Goal: Use online tool/utility: Utilize a website feature to perform a specific function

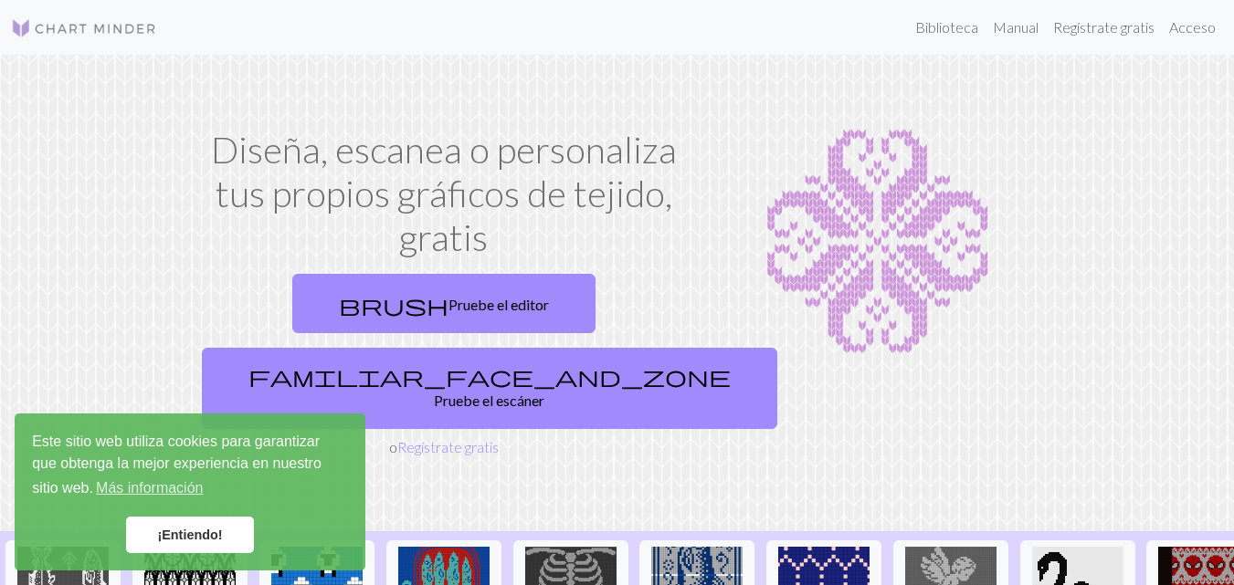
click at [175, 534] on font "¡Entiendo!" at bounding box center [189, 535] width 65 height 15
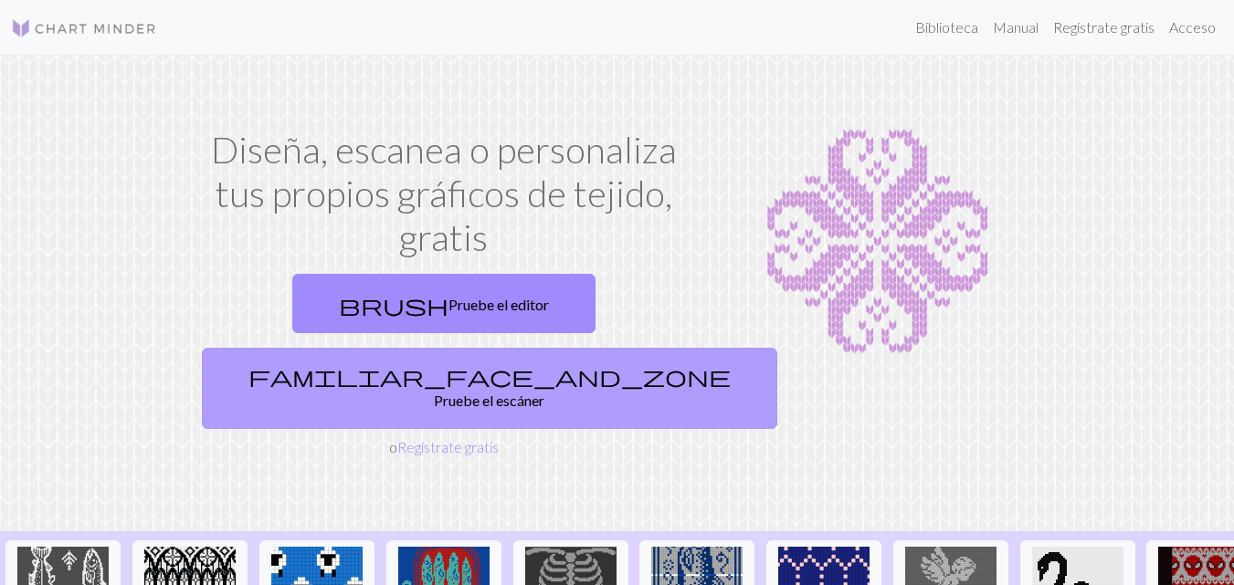
click at [544, 392] on font "Pruebe el escáner" at bounding box center [489, 400] width 110 height 17
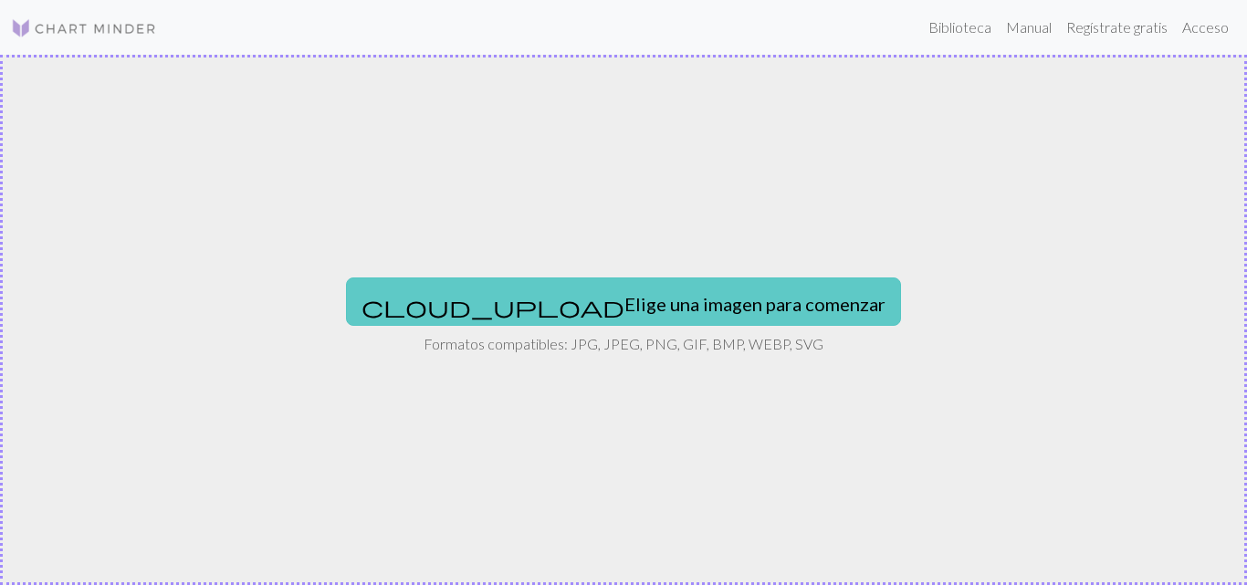
click at [625, 313] on font "Elige una imagen para comenzar" at bounding box center [755, 304] width 261 height 22
type input "C:\fakepath\Screenshot_2025-09-29-10-09-25-747_com.pinterest.jpg"
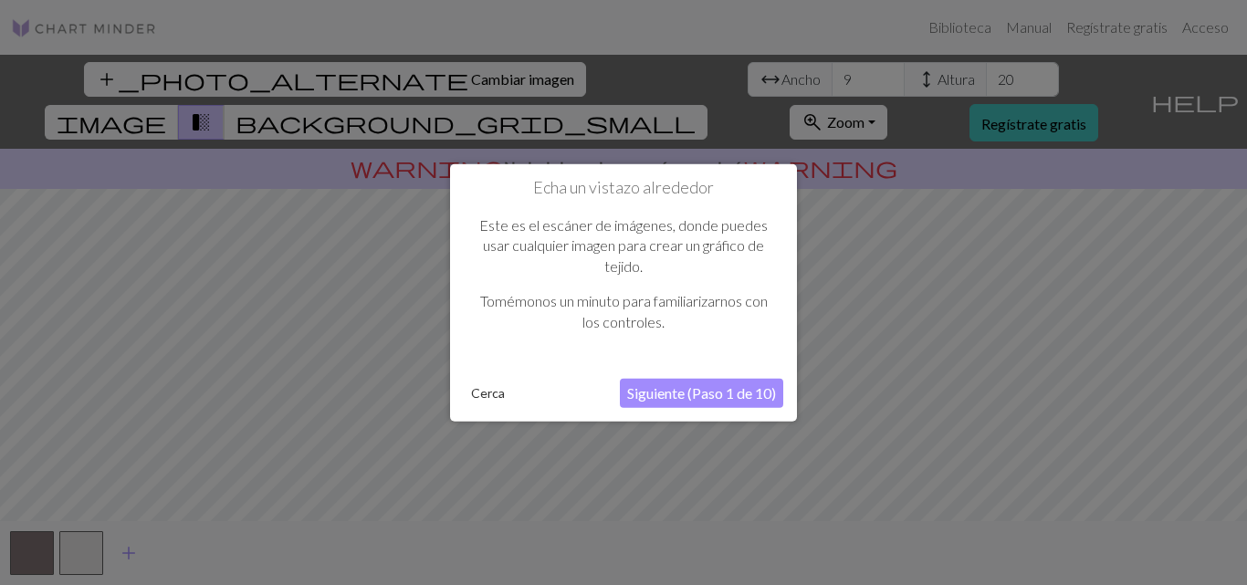
click at [666, 386] on font "Siguiente (Paso 1 de 10)" at bounding box center [701, 392] width 149 height 17
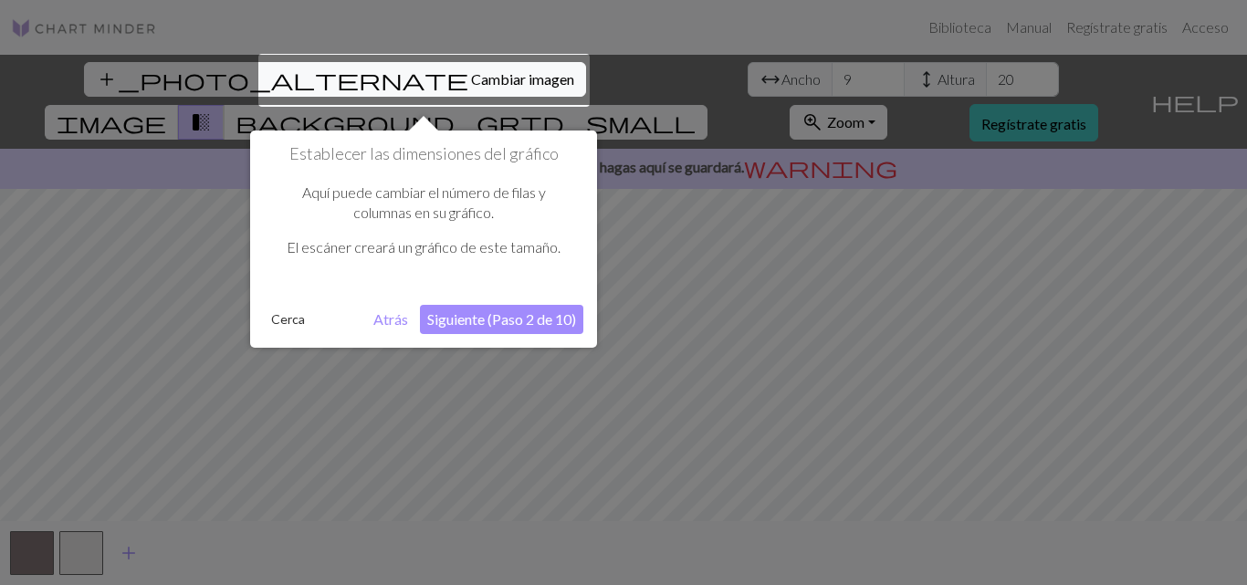
click at [486, 323] on font "Siguiente (Paso 2 de 10)" at bounding box center [501, 318] width 149 height 17
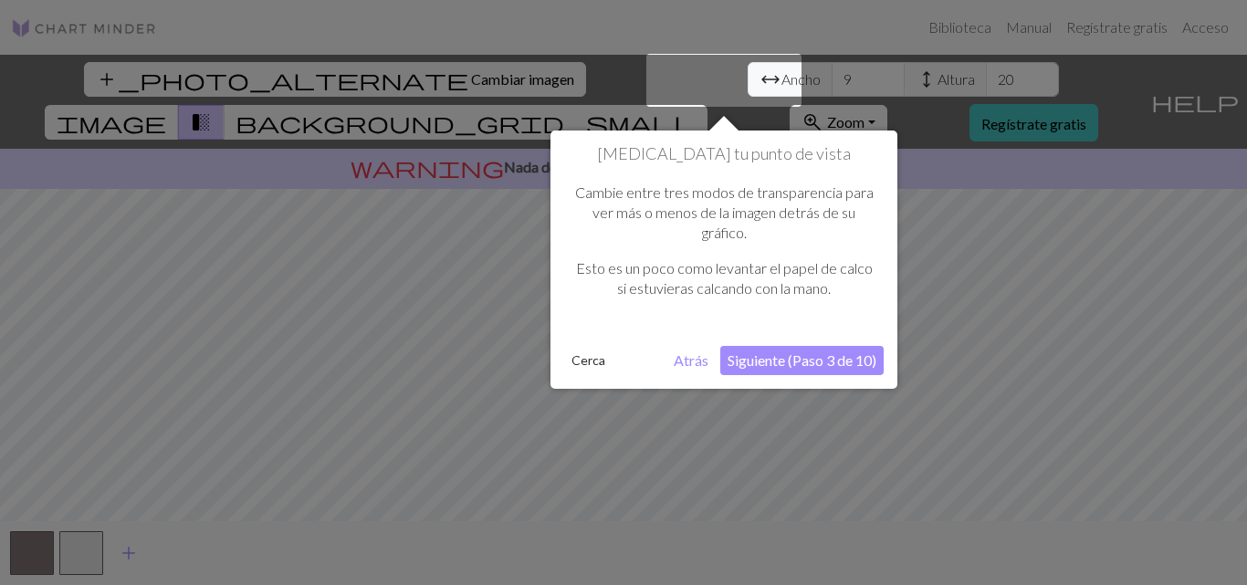
click at [852, 366] on font "Siguiente (Paso 3 de 10)" at bounding box center [802, 360] width 149 height 17
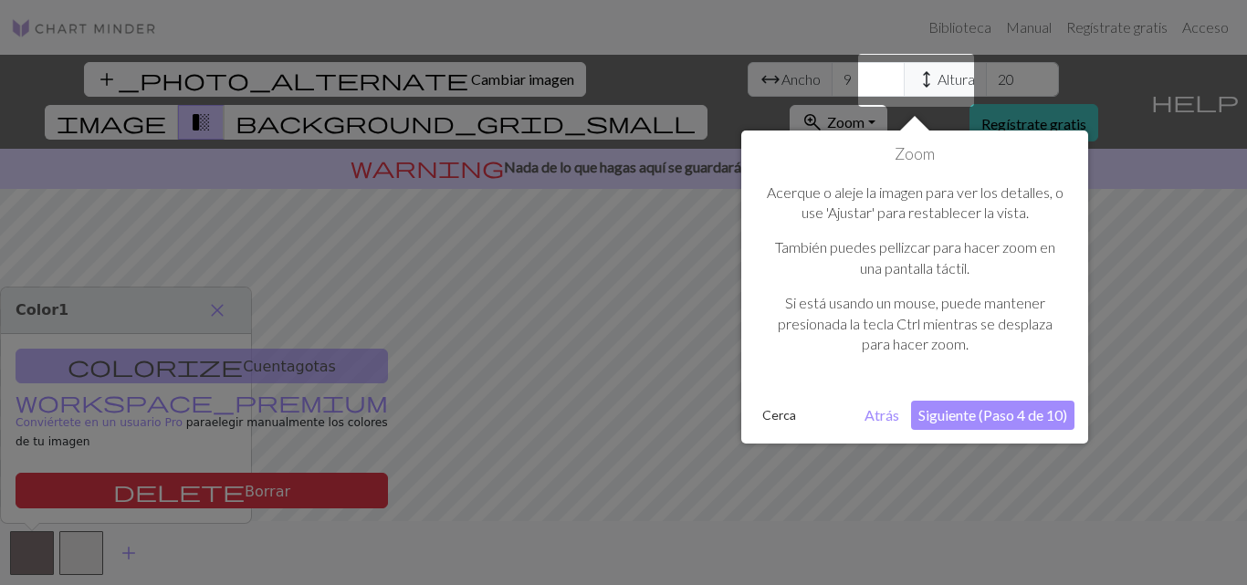
click at [984, 439] on div "Zoom Acerque o aleje la imagen para ver los detalles, o use 'Ajustar' para rest…" at bounding box center [914, 287] width 347 height 313
click at [989, 412] on font "Siguiente (Paso 4 de 10)" at bounding box center [993, 414] width 149 height 17
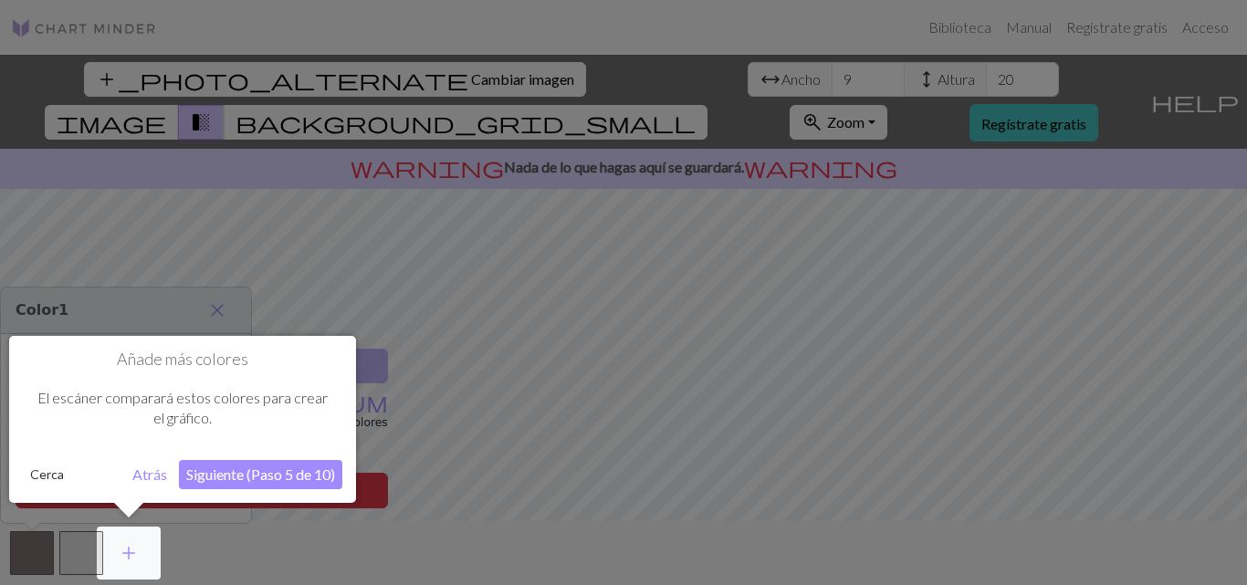
click at [287, 487] on button "Siguiente (Paso 5 de 10)" at bounding box center [260, 474] width 163 height 29
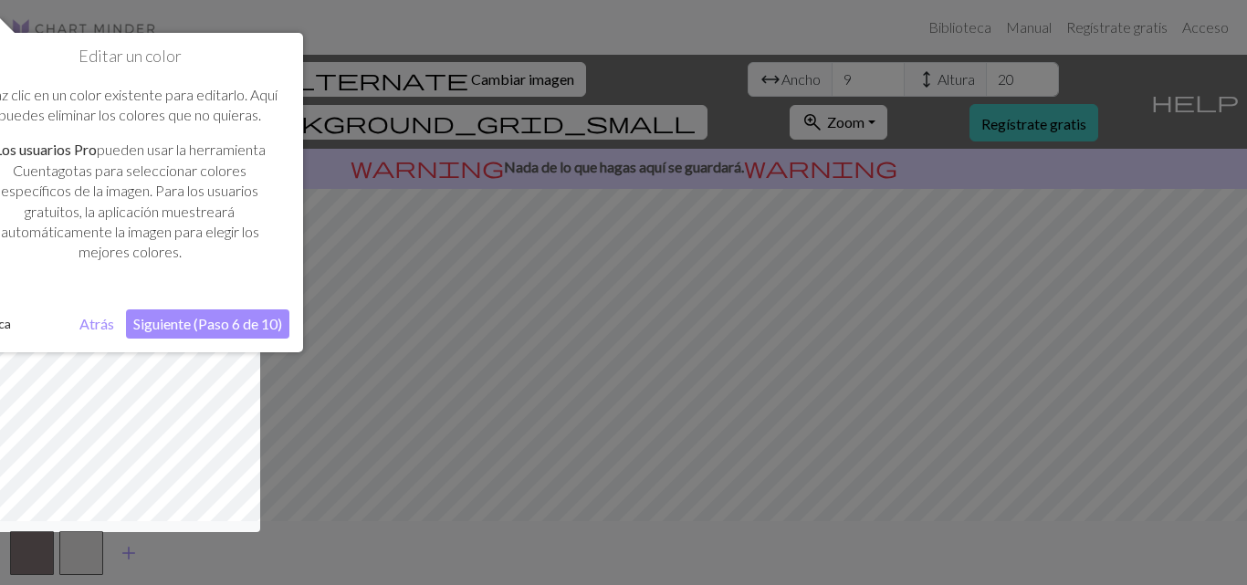
click at [188, 325] on font "Siguiente (Paso 6 de 10)" at bounding box center [207, 323] width 149 height 17
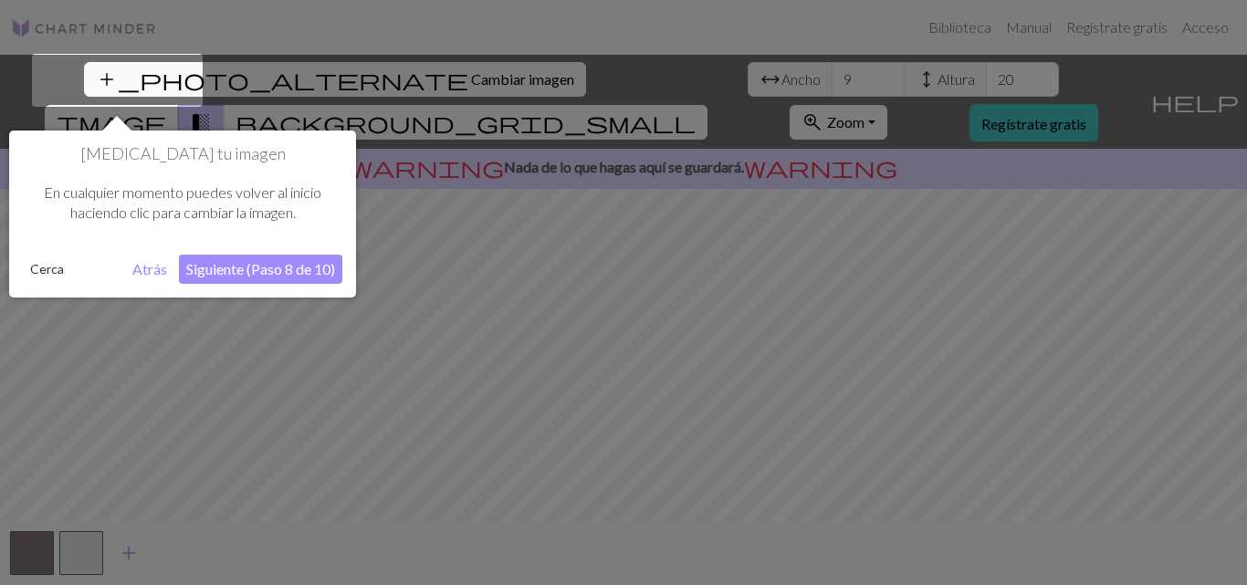
click at [242, 275] on font "Siguiente (Paso 8 de 10)" at bounding box center [260, 268] width 149 height 17
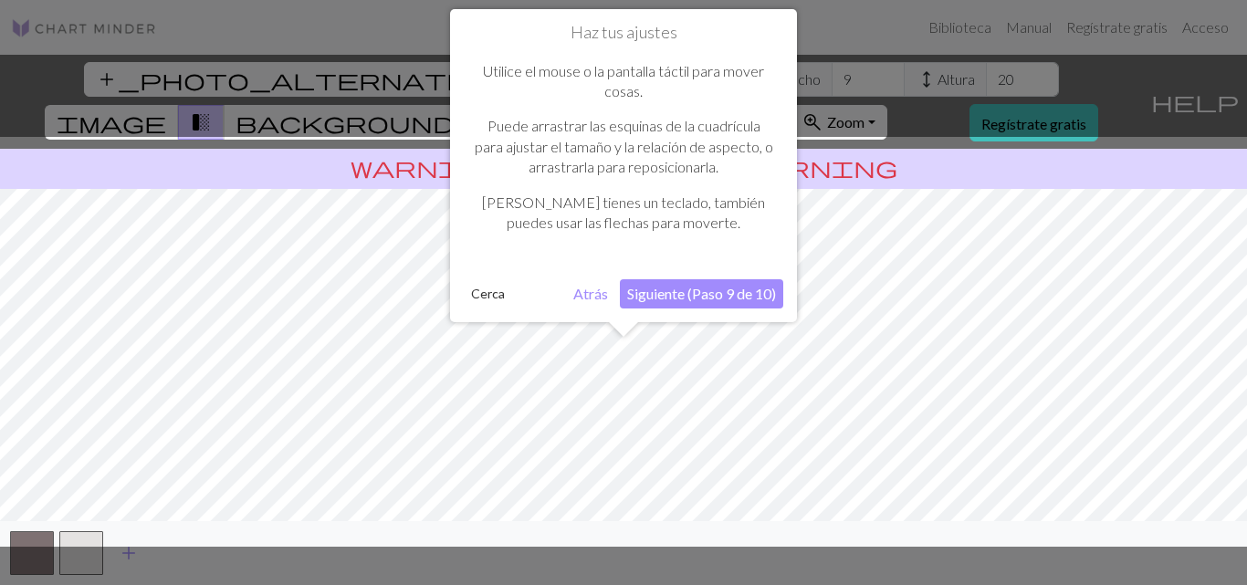
click at [744, 290] on font "Siguiente (Paso 9 de 10)" at bounding box center [701, 293] width 149 height 17
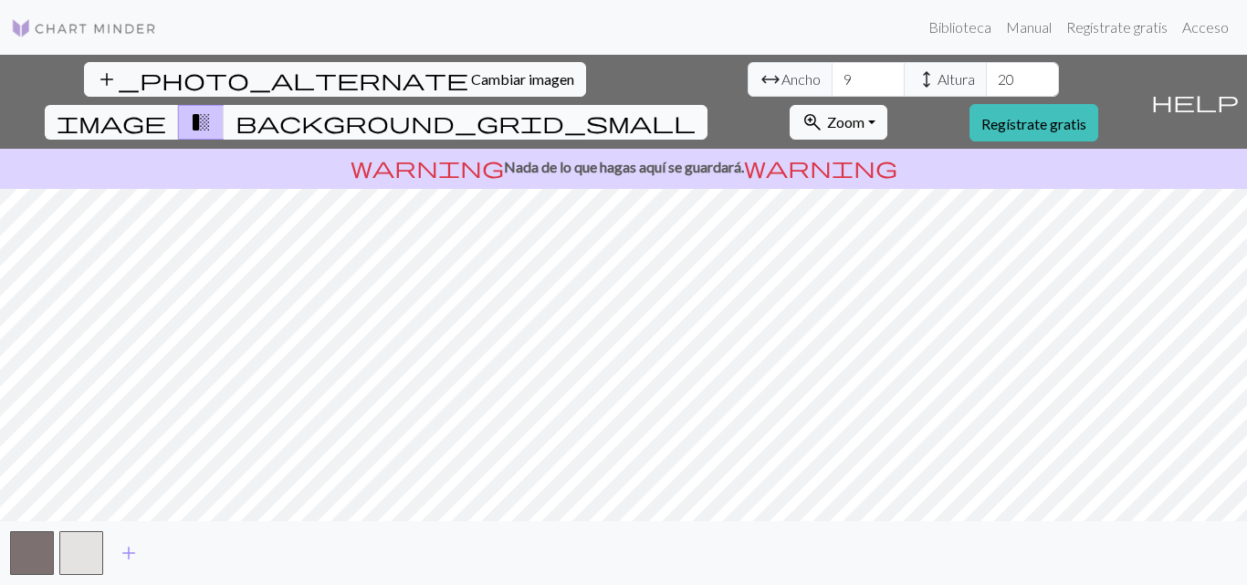
click at [696, 110] on span "background_grid_small" at bounding box center [466, 123] width 460 height 26
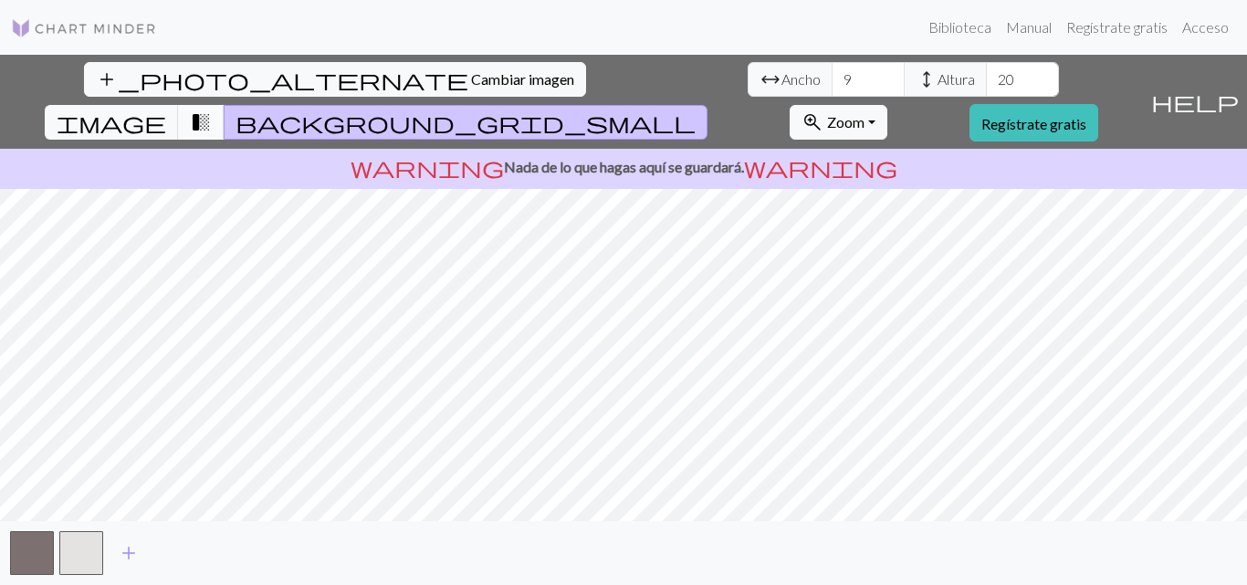
click at [212, 110] on span "transition_fade" at bounding box center [201, 123] width 22 height 26
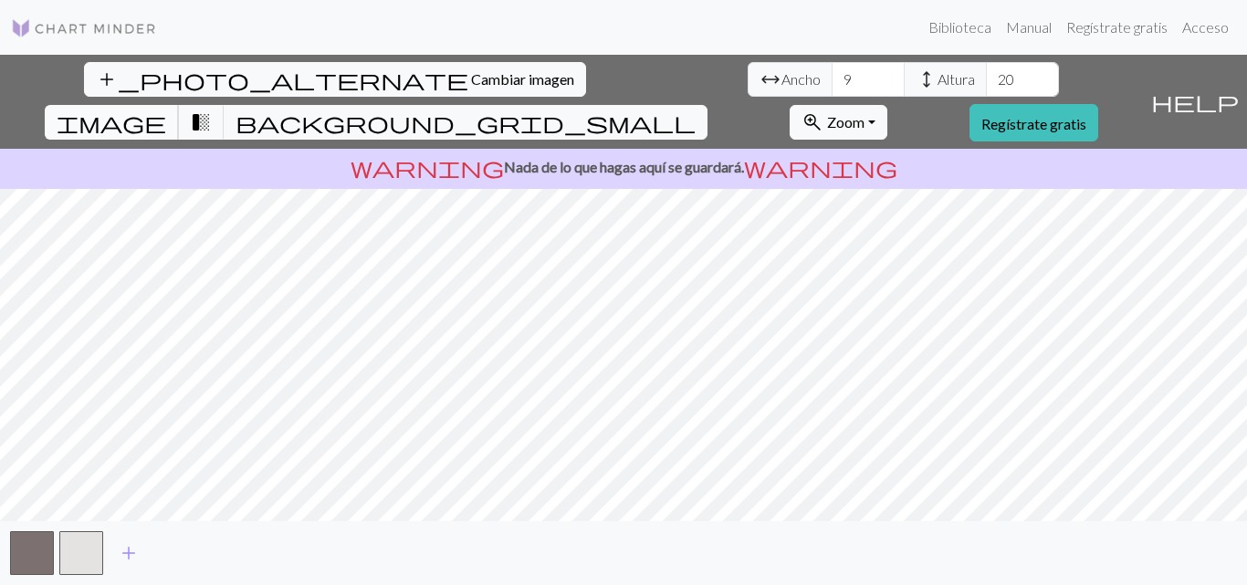
click at [166, 110] on span "image" at bounding box center [112, 123] width 110 height 26
click at [225, 105] on button "transition_fade" at bounding box center [201, 122] width 47 height 35
click at [696, 110] on span "background_grid_small" at bounding box center [466, 123] width 460 height 26
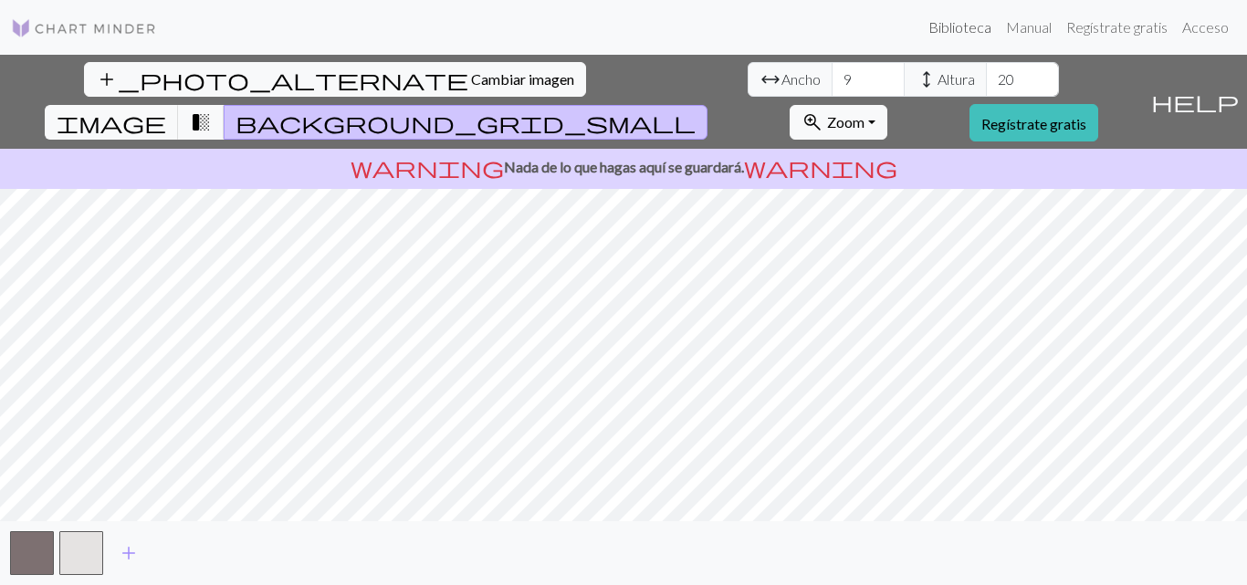
click at [971, 29] on font "Biblioteca" at bounding box center [960, 26] width 63 height 17
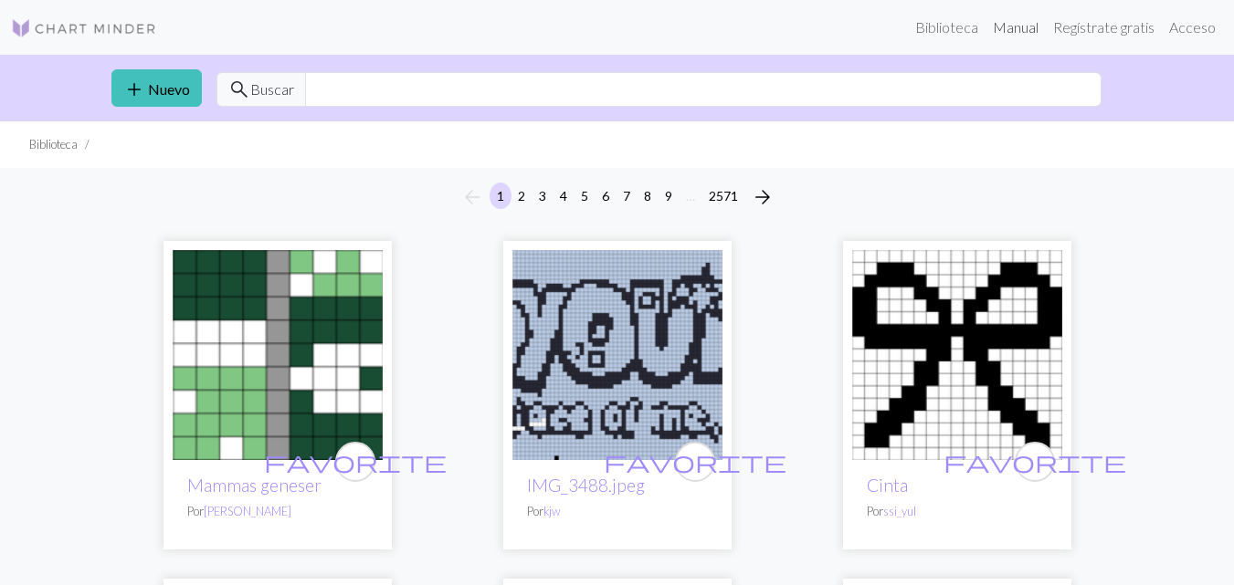
click at [1017, 27] on font "Manual" at bounding box center [1016, 26] width 46 height 17
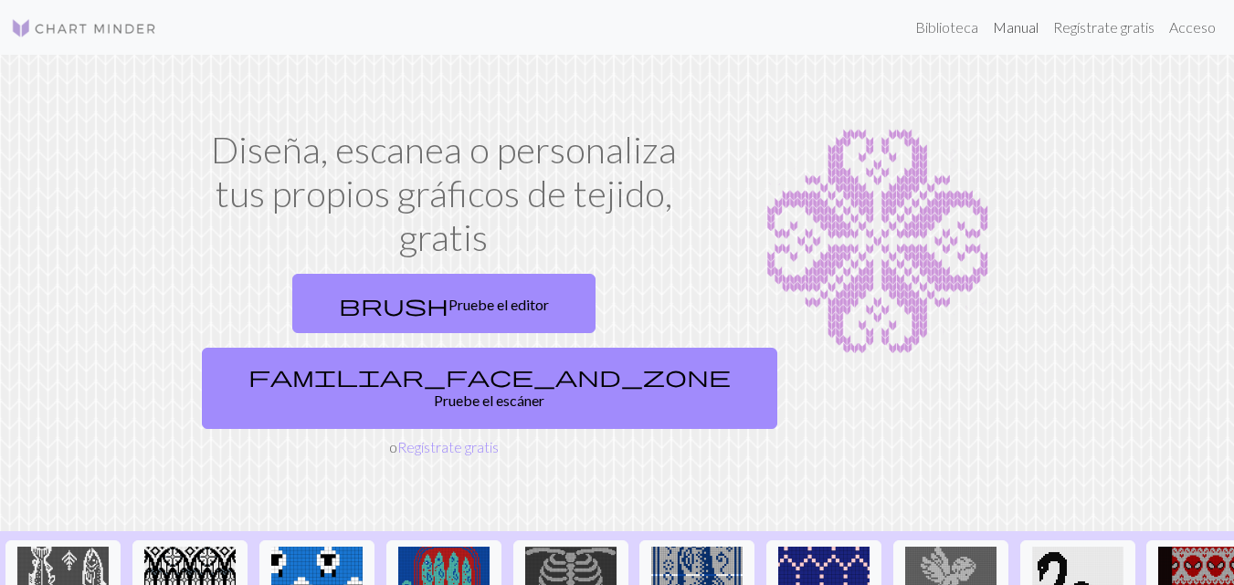
click at [1025, 30] on font "Manual" at bounding box center [1016, 26] width 46 height 17
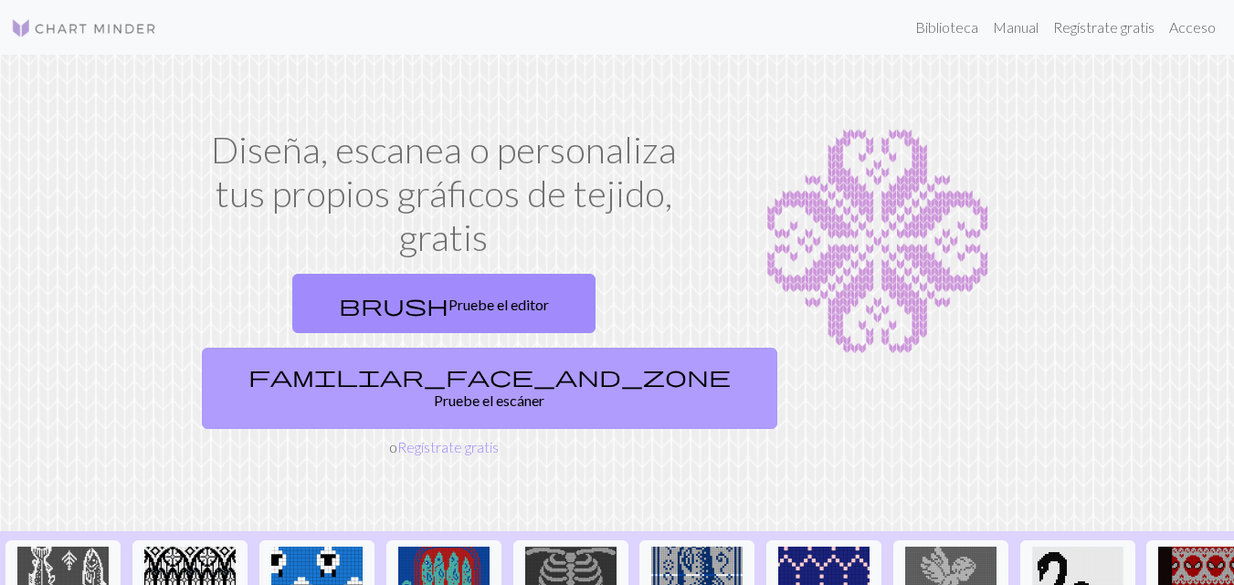
click at [544, 392] on font "Pruebe el escáner" at bounding box center [489, 400] width 110 height 17
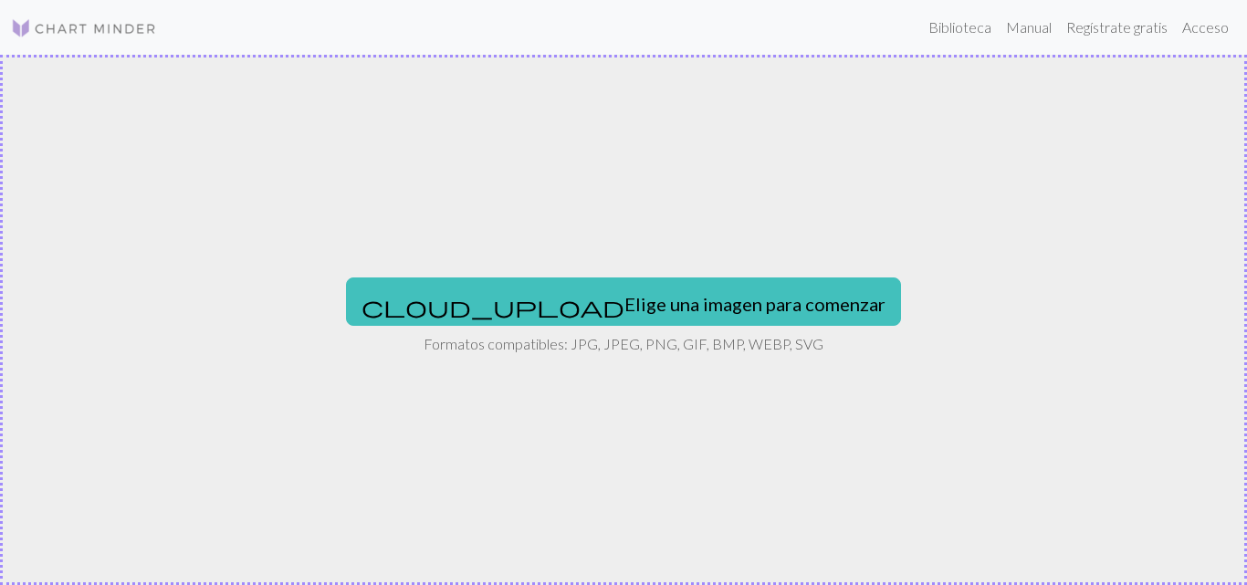
click at [625, 308] on font "Elige una imagen para comenzar" at bounding box center [755, 304] width 261 height 22
type input "C:\fakepath\Screenshot_2025-09-29-10-09-25-747_com.pinterest.jpg"
